Goal: Book appointment/travel/reservation

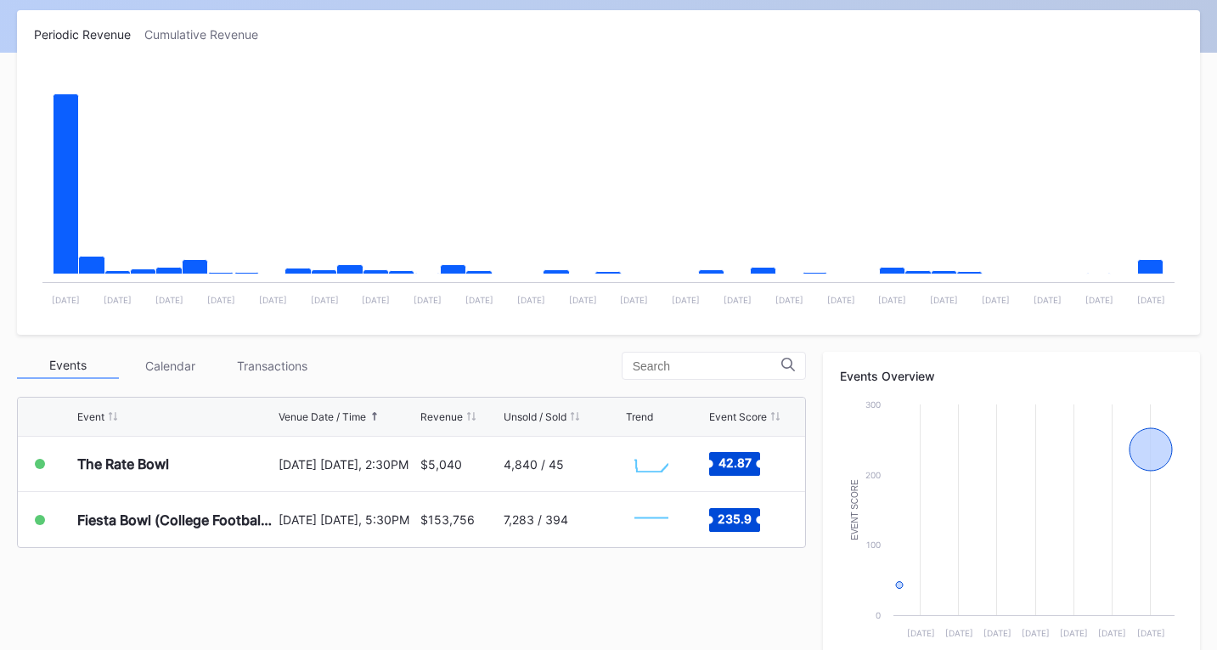
scroll to position [425, 0]
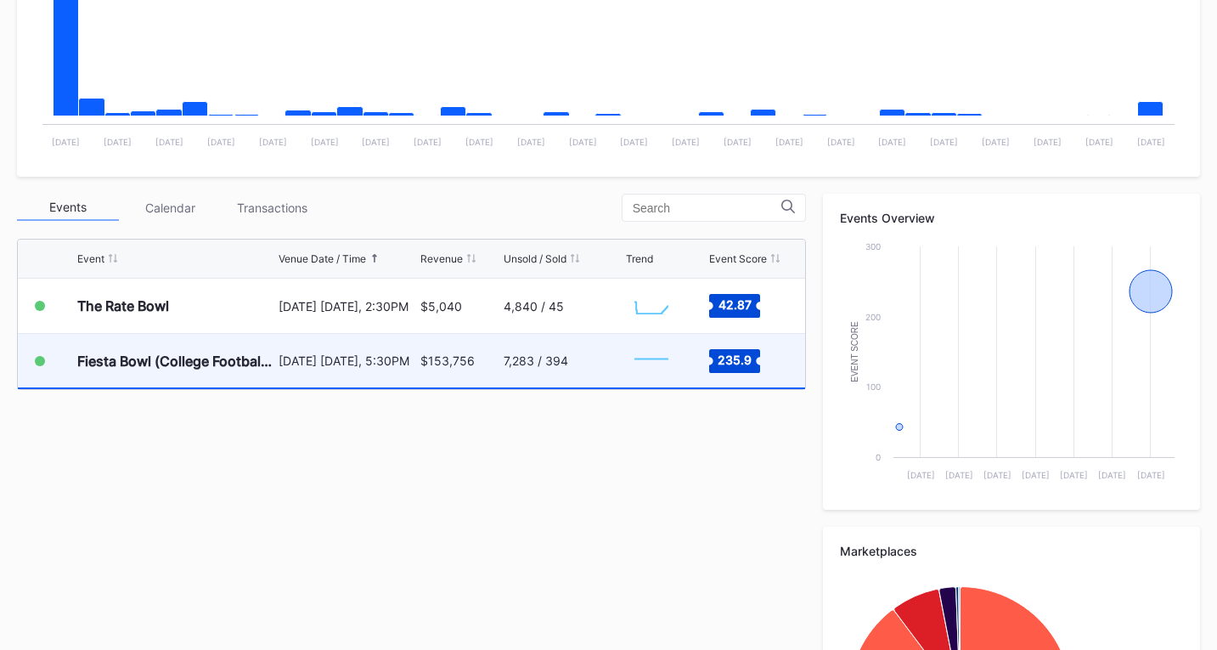
click at [364, 375] on div "[DATE] [DATE], 5:30PM" at bounding box center [348, 361] width 138 height 54
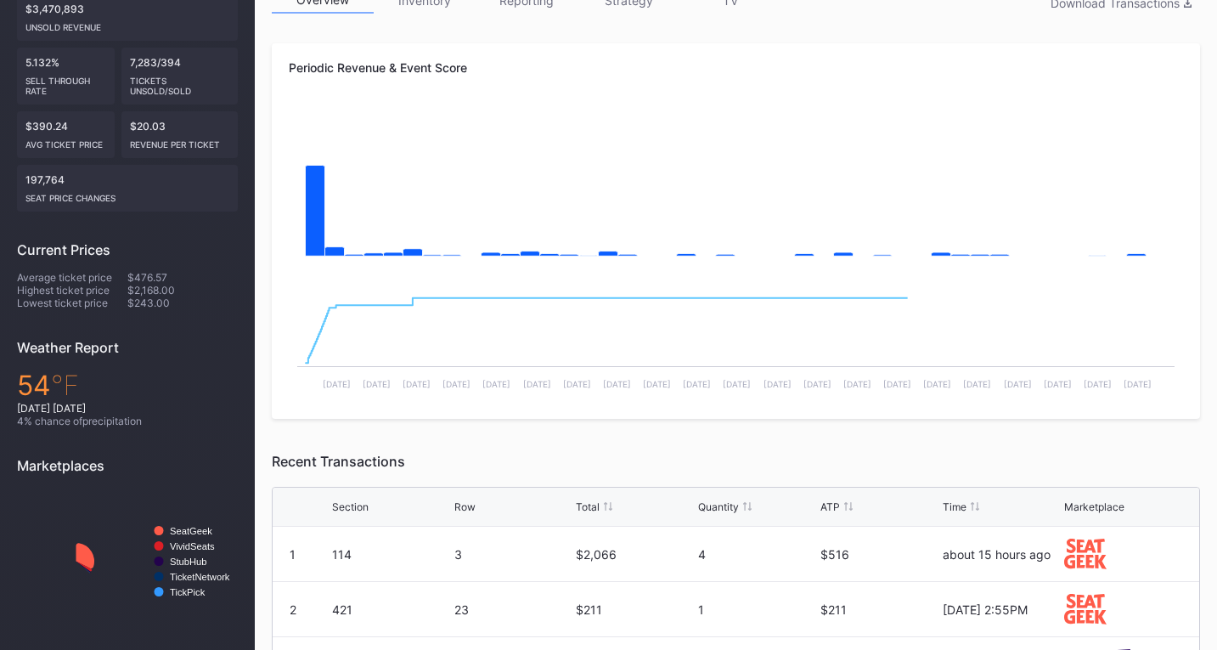
scroll to position [425, 0]
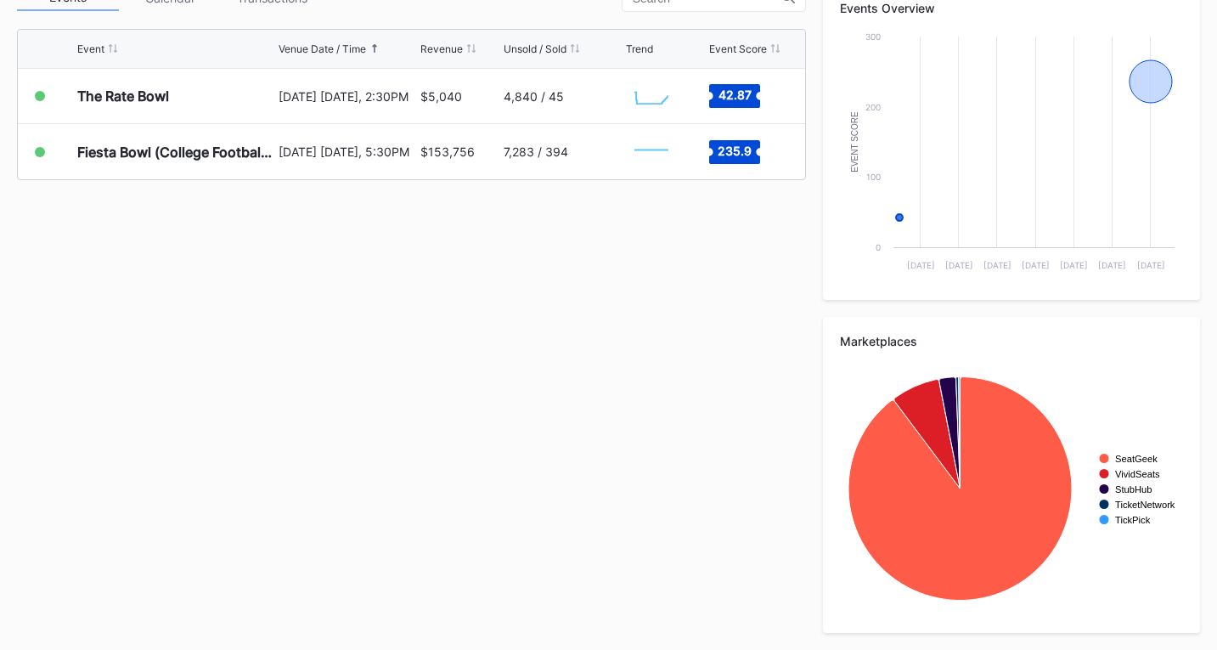
scroll to position [550, 0]
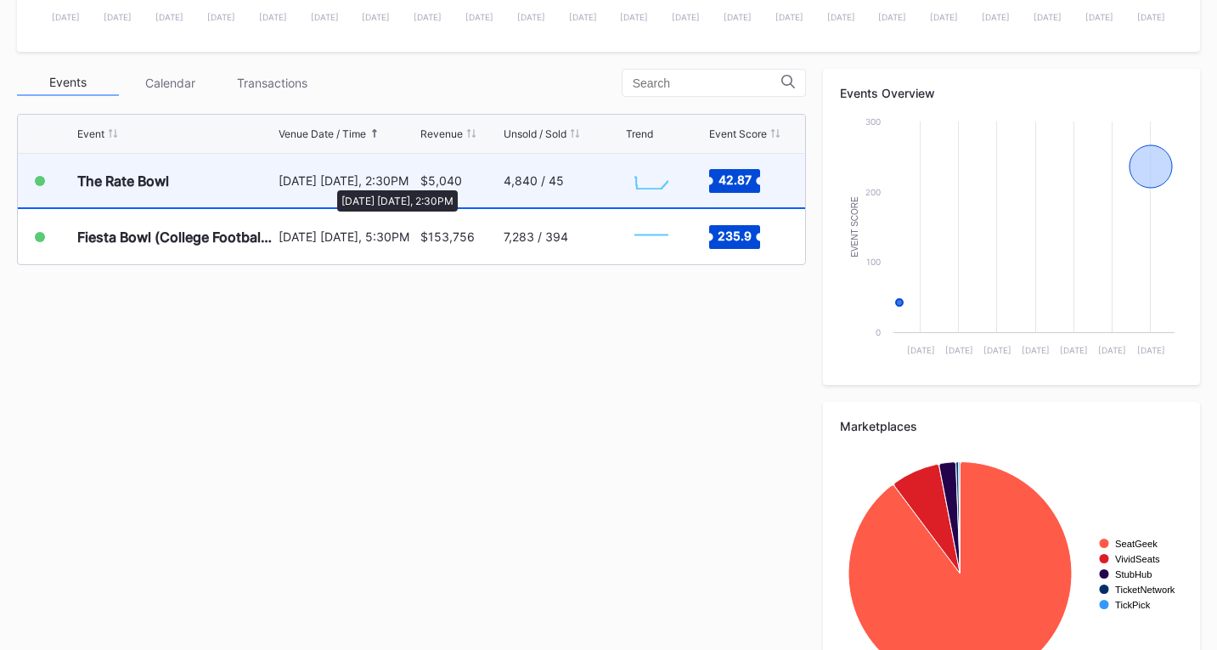
click at [329, 182] on div "[DATE] [DATE], 2:30PM" at bounding box center [348, 180] width 138 height 14
